Goal: Transaction & Acquisition: Purchase product/service

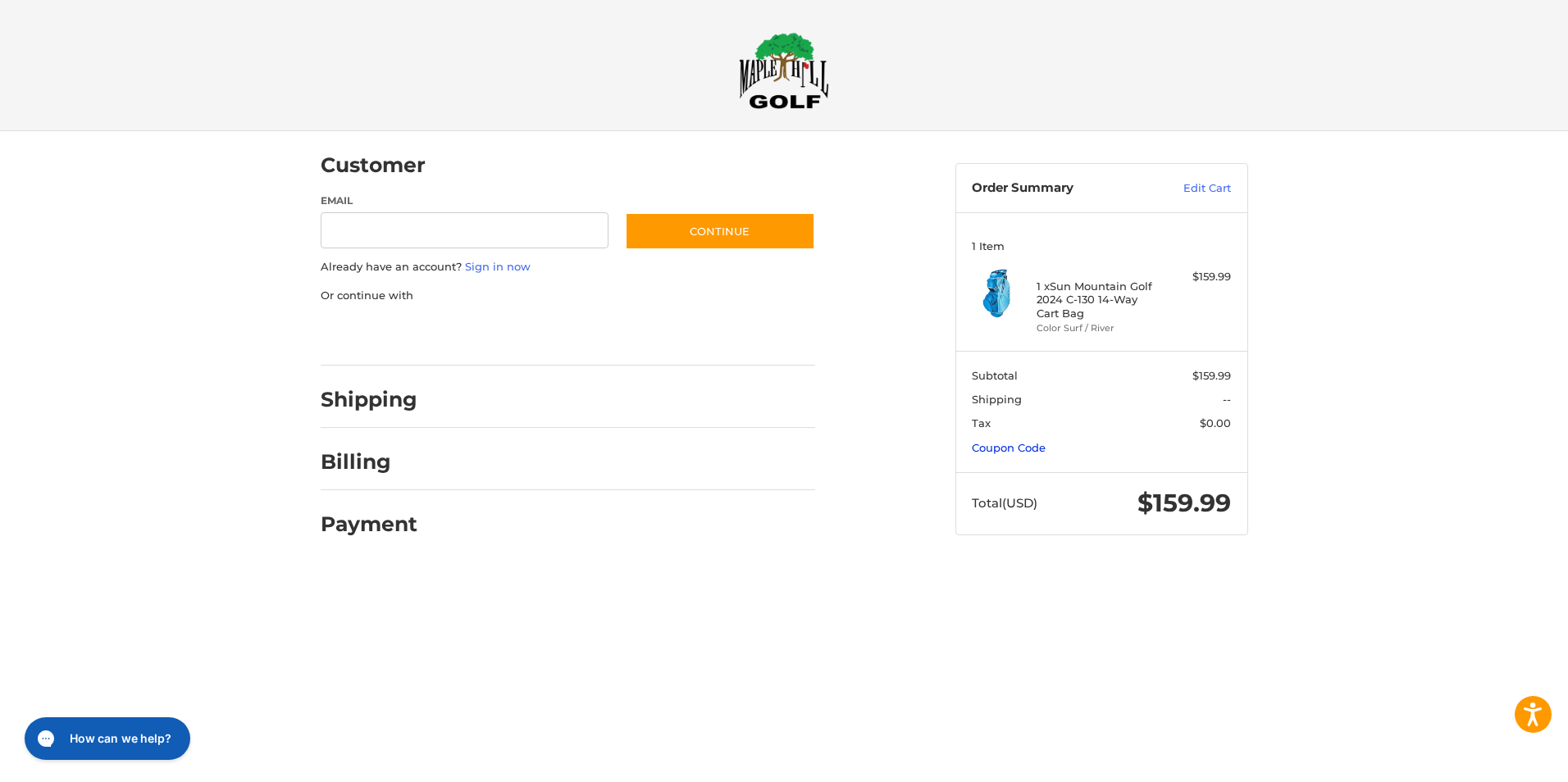
click at [990, 449] on link "Coupon Code" at bounding box center [1008, 448] width 74 height 14
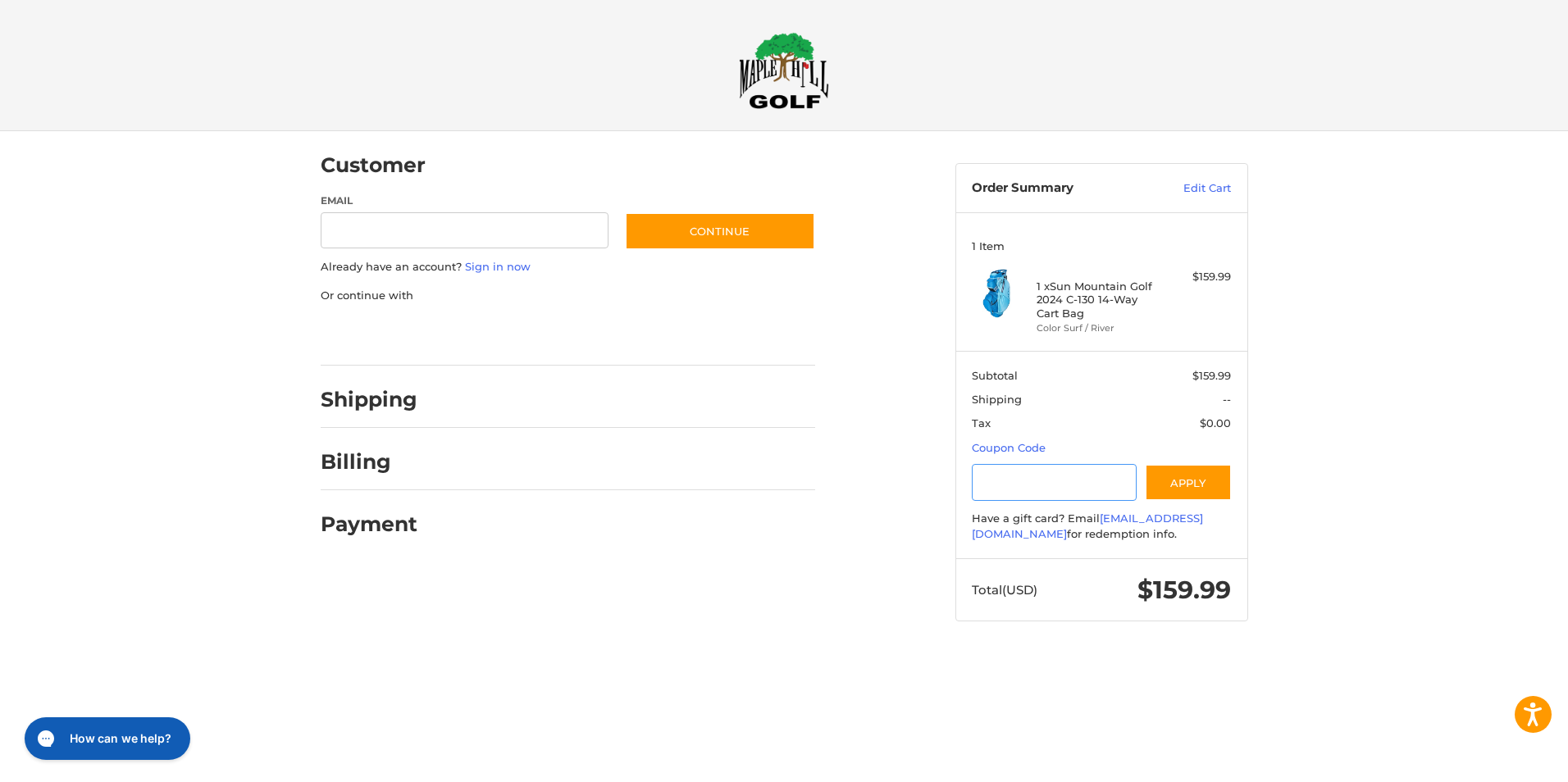
click at [999, 482] on input "Gift Certificate or Coupon Code" at bounding box center [1054, 482] width 165 height 37
click at [774, 64] on img at bounding box center [784, 70] width 91 height 77
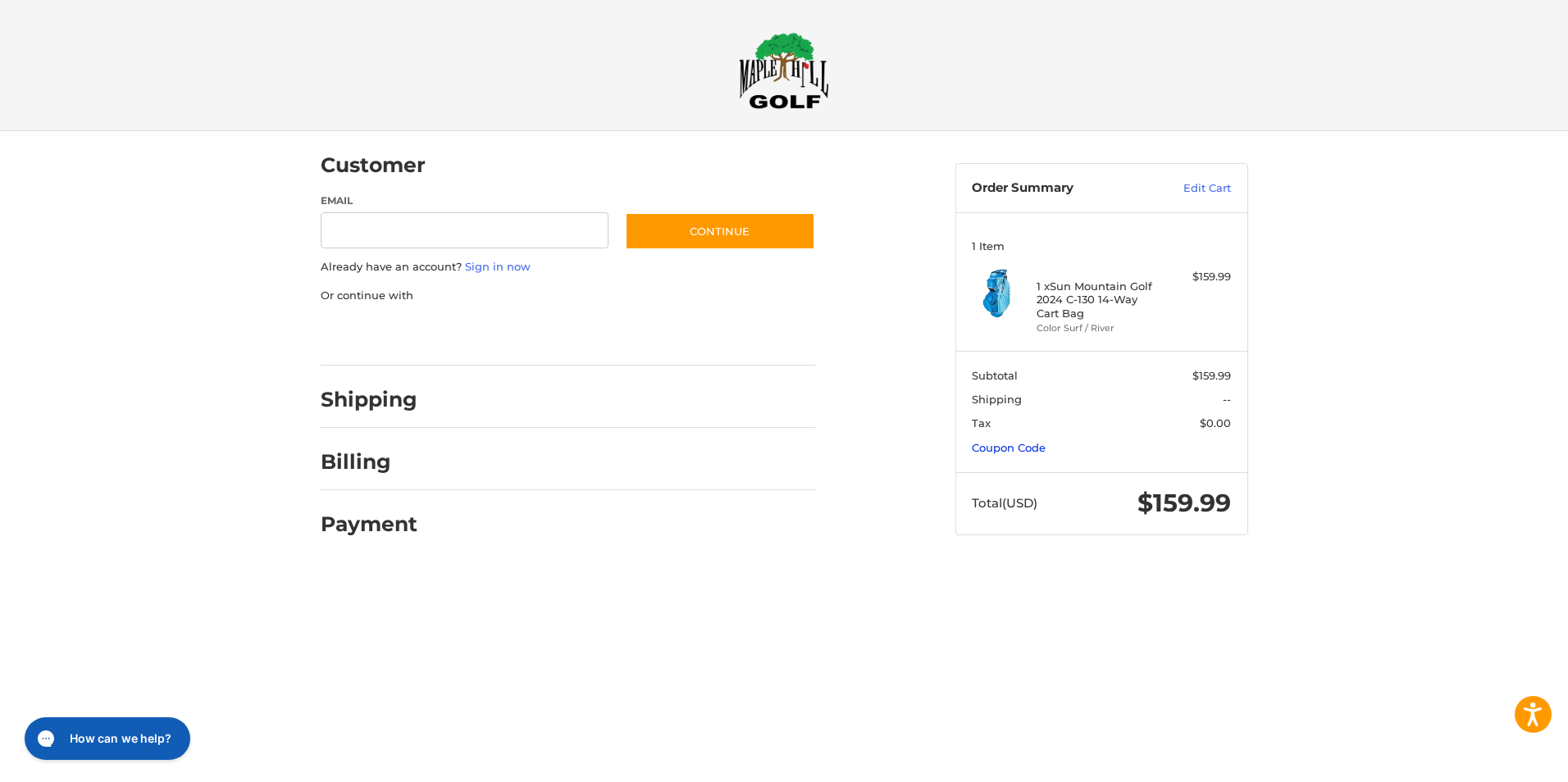
click at [1002, 443] on link "Coupon Code" at bounding box center [1008, 448] width 74 height 14
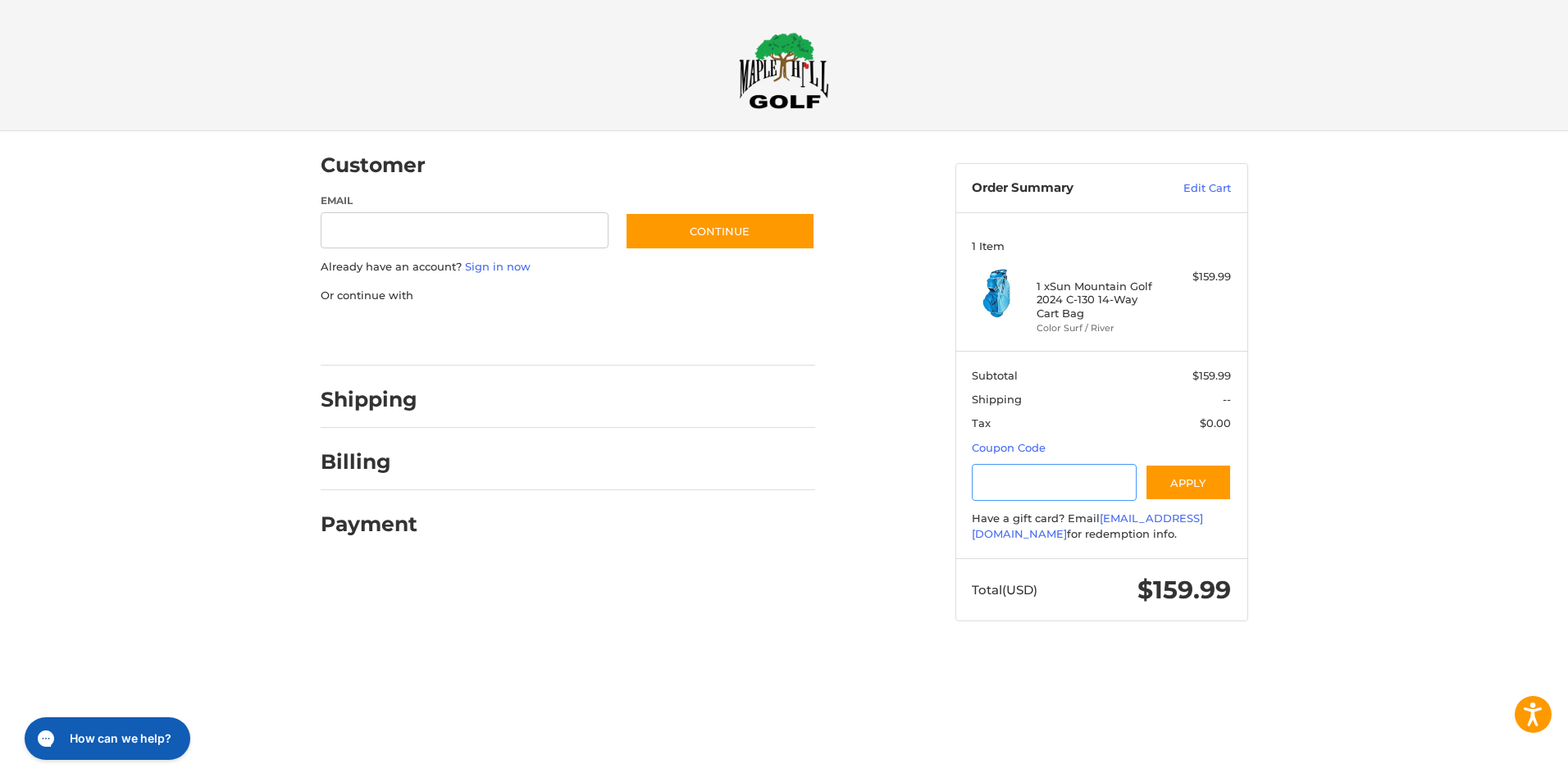
click at [1009, 478] on input "Gift Certificate or Coupon Code" at bounding box center [1054, 482] width 165 height 37
click at [1196, 479] on button "Apply" at bounding box center [1188, 482] width 87 height 37
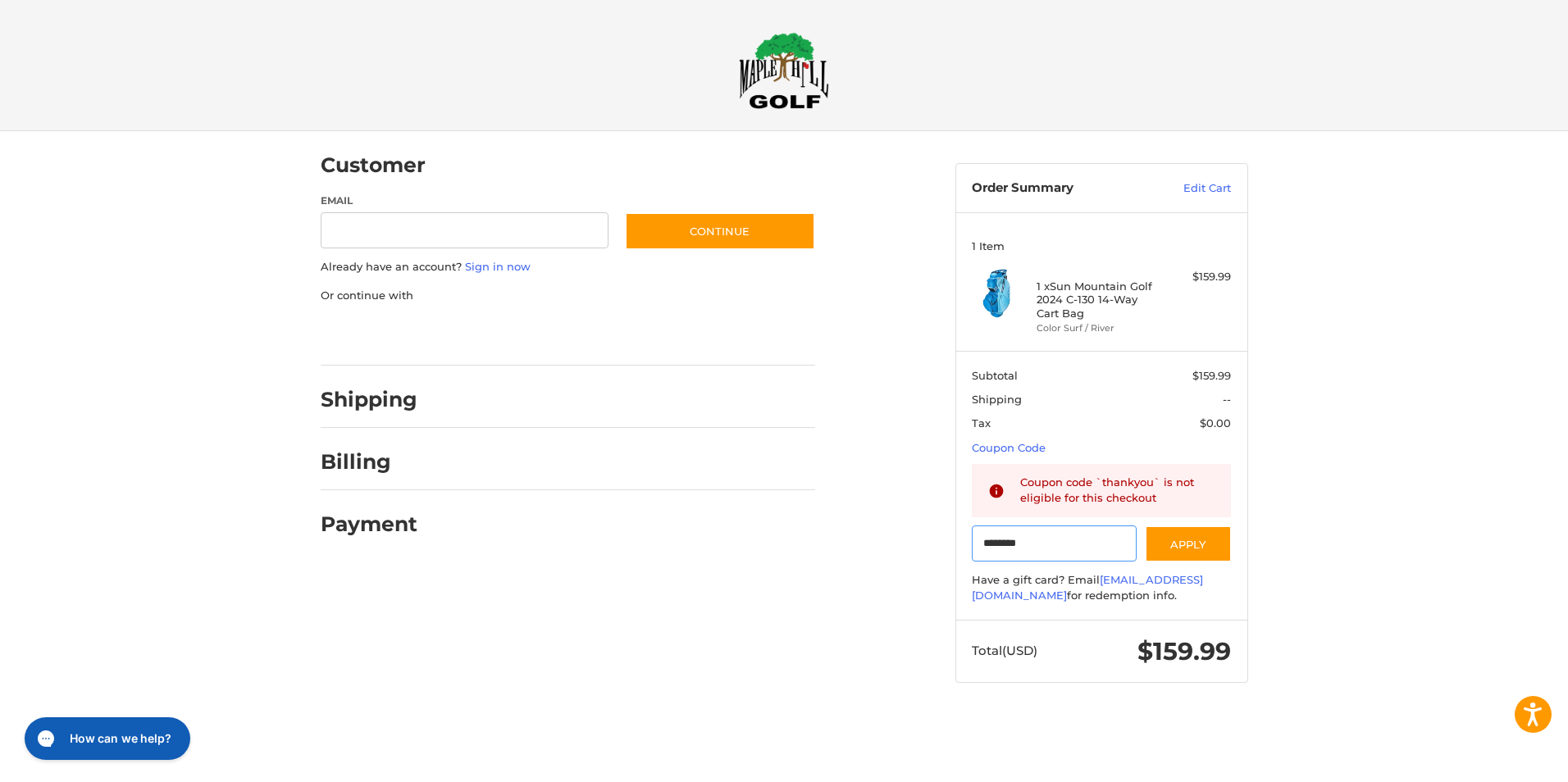
click at [1076, 531] on input "********" at bounding box center [1054, 544] width 165 height 37
drag, startPoint x: 1068, startPoint y: 537, endPoint x: 781, endPoint y: 529, distance: 287.1
click at [764, 530] on div "Customer Guest Customer Email Subscribe to our newsletter. Continue Already hav…" at bounding box center [784, 423] width 985 height 584
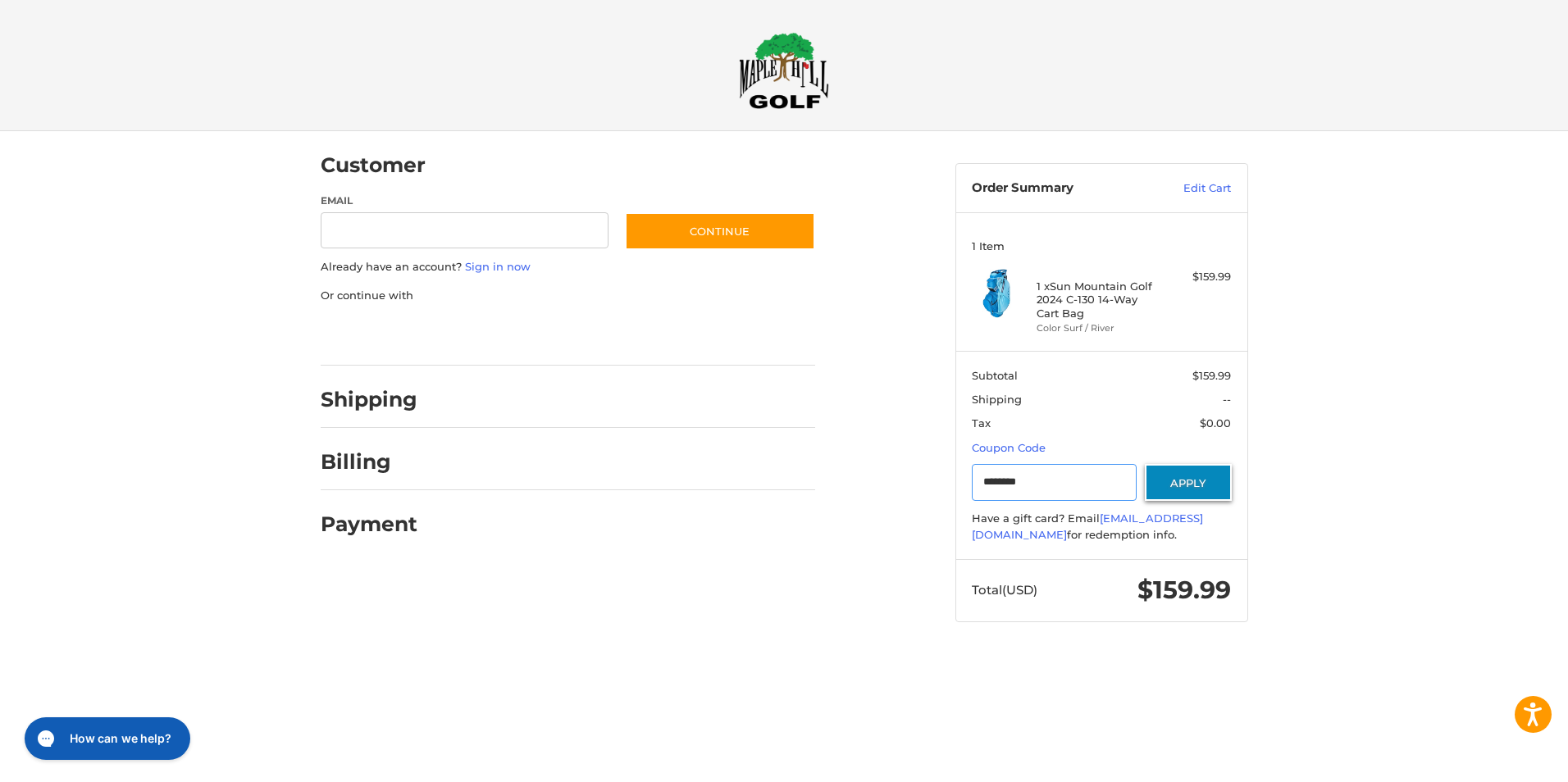
type input "********"
click at [1209, 493] on button "Apply" at bounding box center [1188, 482] width 87 height 37
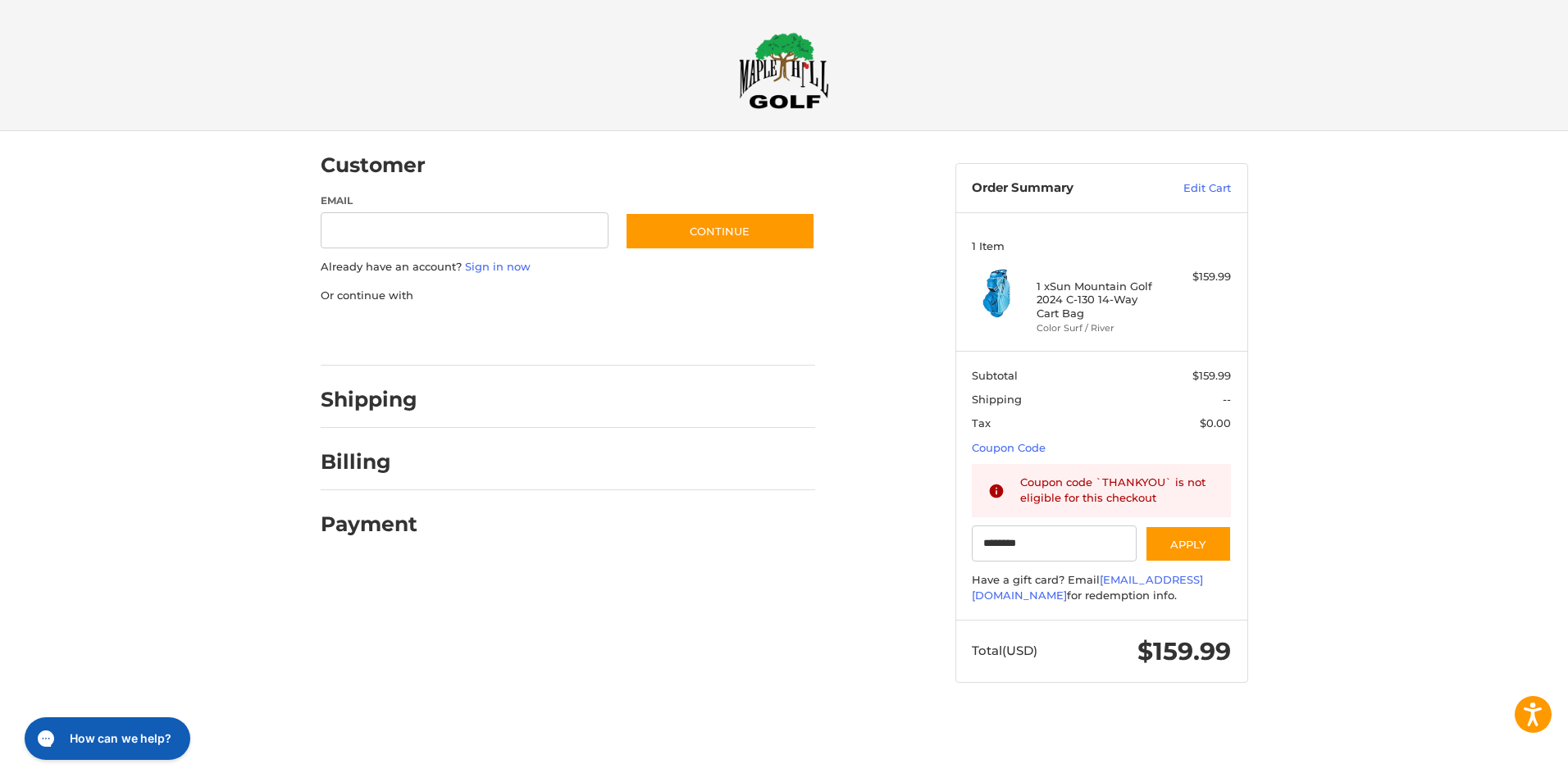
click at [780, 61] on img at bounding box center [784, 70] width 91 height 77
